Goal: Information Seeking & Learning: Learn about a topic

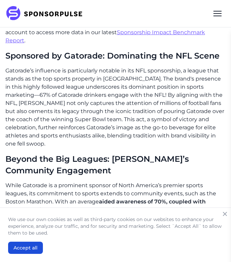
scroll to position [517, 0]
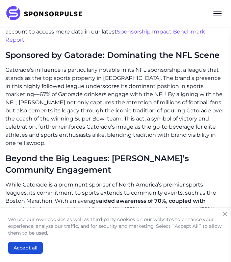
click at [102, 49] on h2 "Sponsored by Gatorade: Dominating the NFL Scene" at bounding box center [115, 54] width 220 height 11
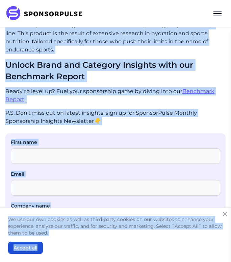
scroll to position [728, 0]
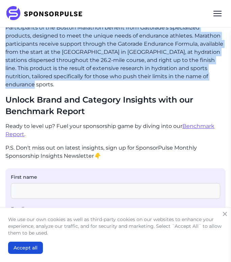
drag, startPoint x: 5, startPoint y: 81, endPoint x: 124, endPoint y: 74, distance: 118.8
copy div "Gatorade's dominance in sports sponsorship, highlighted by strategic partnershi…"
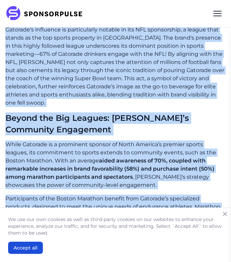
scroll to position [567, 0]
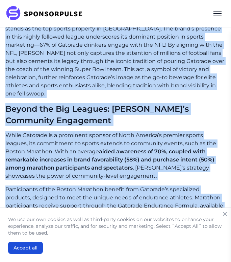
click at [118, 148] on span "aided awareness of 70%, coupled with remarkable increases in brand favorability…" at bounding box center [109, 159] width 209 height 23
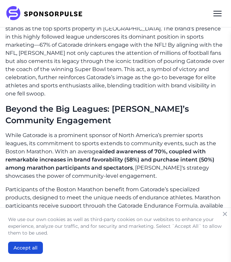
click at [118, 148] on span "aided awareness of 70%, coupled with remarkable increases in brand favorability…" at bounding box center [109, 159] width 209 height 23
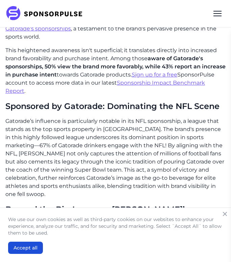
scroll to position [450, 0]
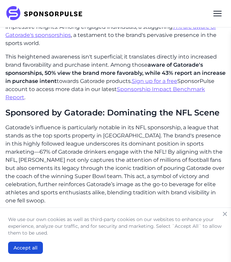
scroll to position [461, 0]
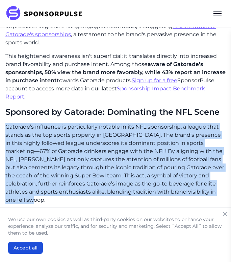
drag, startPoint x: 6, startPoint y: 118, endPoint x: 95, endPoint y: 186, distance: 112.4
click at [95, 186] on p "Gatorade’s influence is particularly notable in its NFL sponsorship, a league t…" at bounding box center [115, 163] width 220 height 81
copy p "Gatorade’s influence is particularly notable in its NFL sponsorship, a league t…"
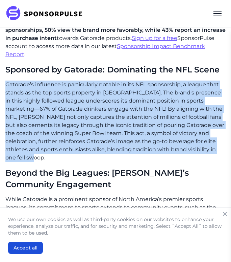
scroll to position [493, 0]
